Goal: Task Accomplishment & Management: Use online tool/utility

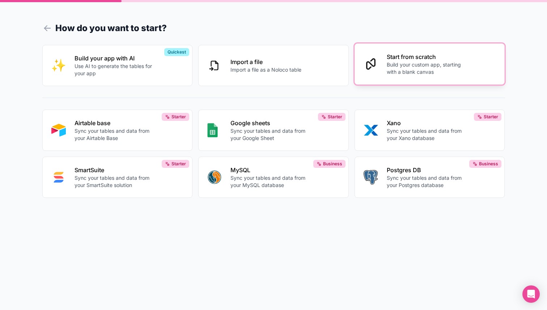
click at [404, 73] on p "Build your custom app, starting with a blank canvas" at bounding box center [427, 68] width 80 height 14
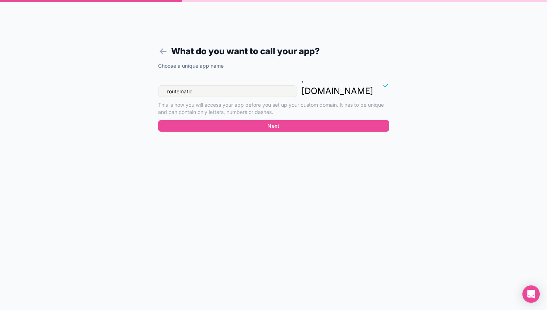
click at [203, 85] on input "routematic" at bounding box center [227, 91] width 139 height 12
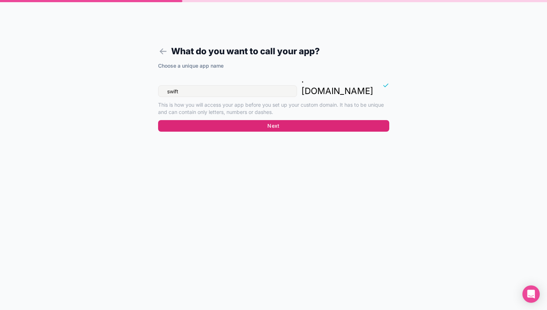
type input "swift"
click at [240, 120] on button "Next" at bounding box center [273, 126] width 231 height 12
click at [260, 120] on button "Next" at bounding box center [273, 126] width 231 height 12
